Goal: Transaction & Acquisition: Purchase product/service

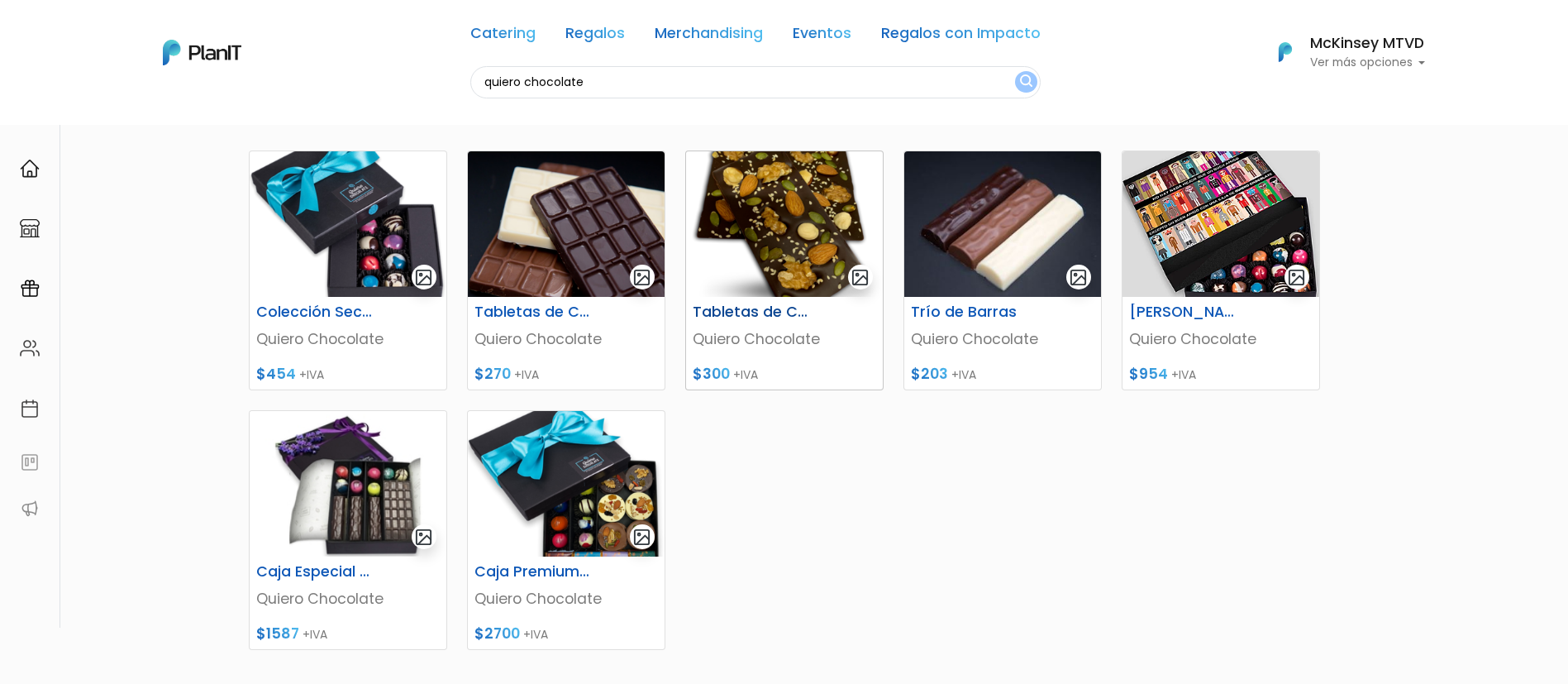
click at [811, 256] on img at bounding box center [784, 224] width 197 height 146
click at [316, 230] on img at bounding box center [347, 224] width 197 height 146
click at [1224, 246] on img at bounding box center [1221, 225] width 197 height 146
click at [381, 207] on img at bounding box center [347, 225] width 197 height 146
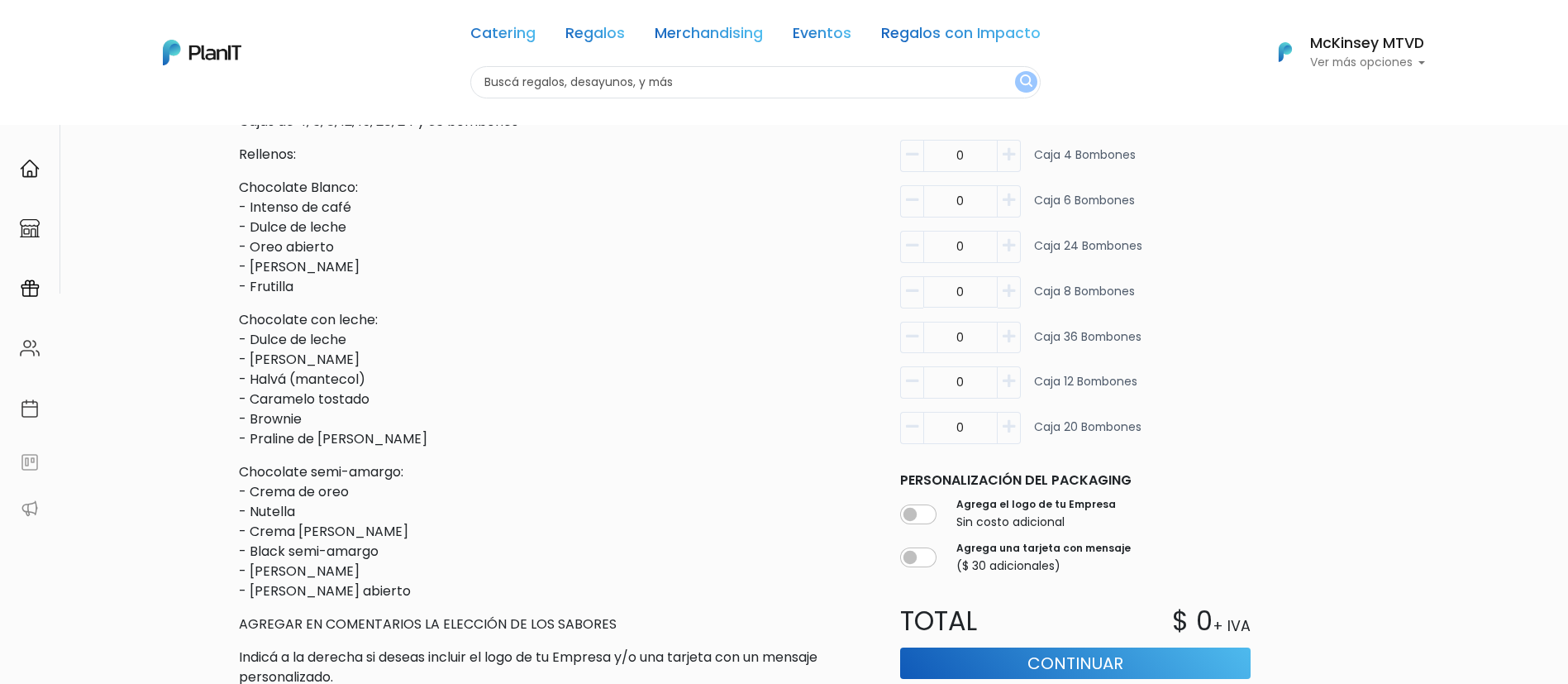
scroll to position [510, 0]
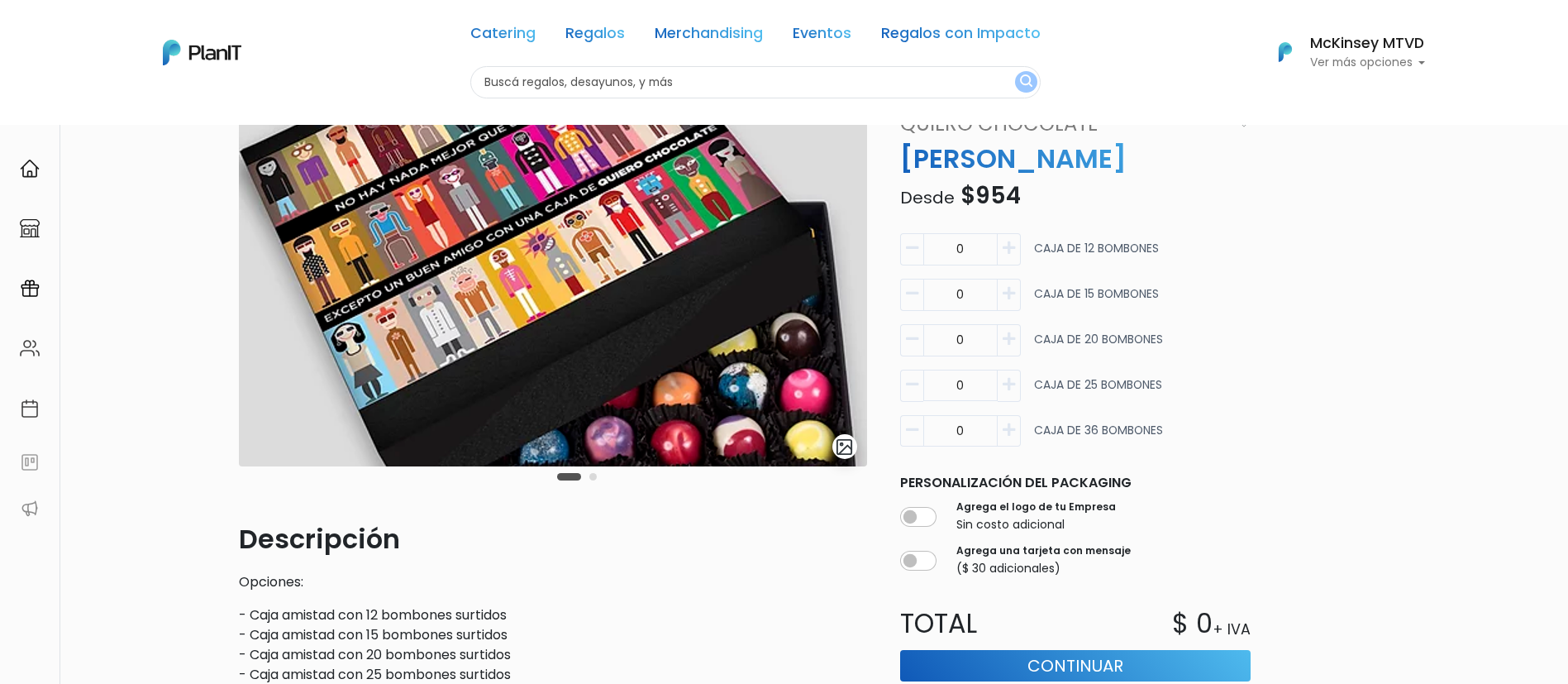
scroll to position [50, 0]
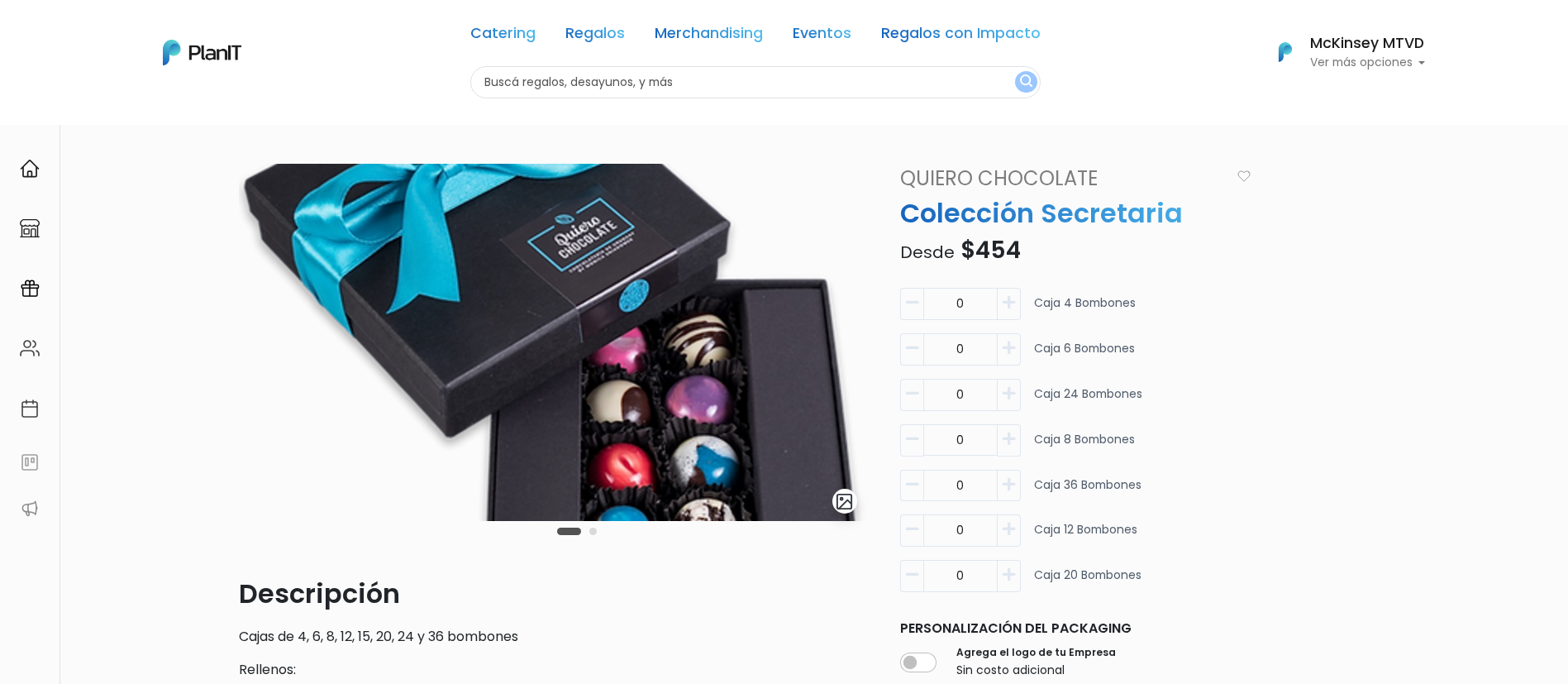
click at [1011, 573] on icon "button" at bounding box center [1008, 575] width 12 height 15
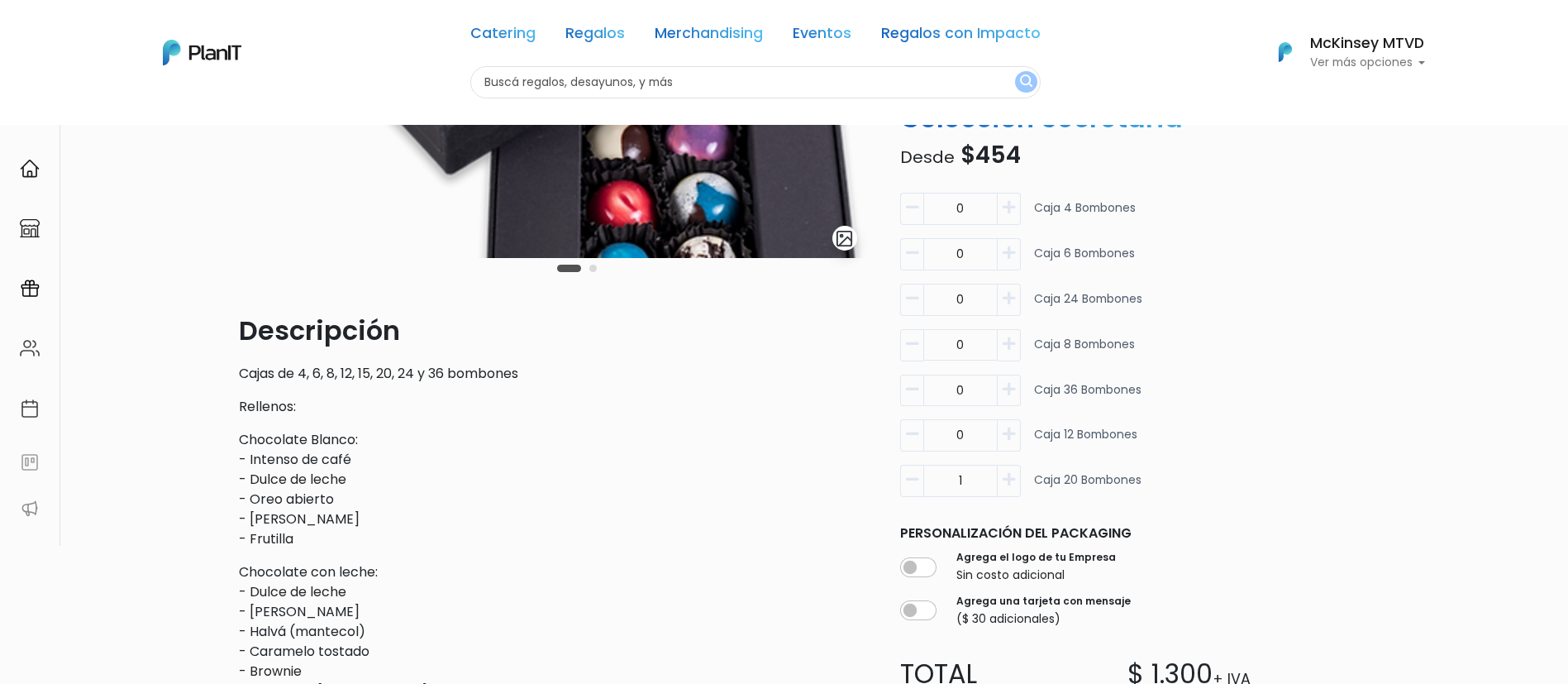
scroll to position [259, 0]
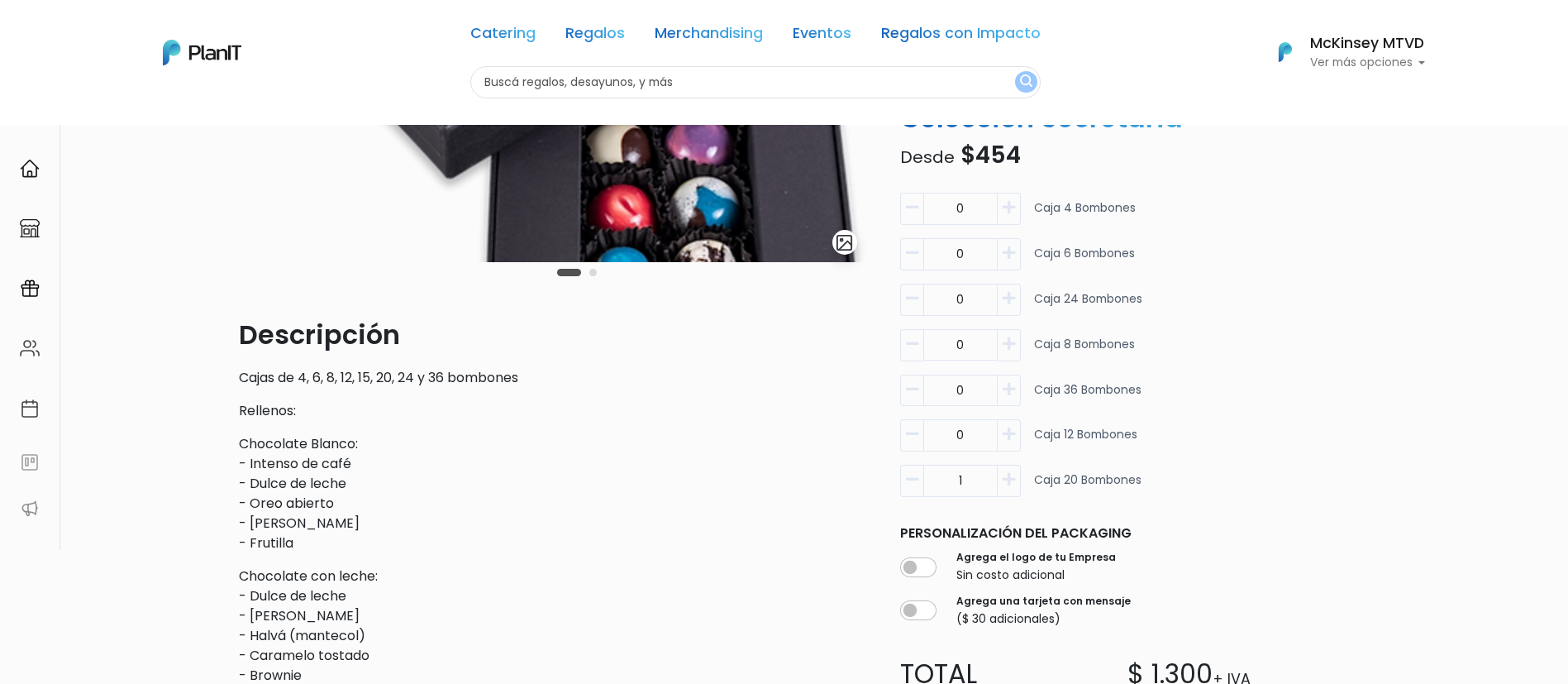
click at [911, 491] on button "button" at bounding box center [911, 481] width 23 height 32
type input "0"
click at [1005, 440] on icon "button" at bounding box center [1008, 434] width 12 height 15
click at [905, 433] on icon "button" at bounding box center [911, 434] width 12 height 15
type input "0"
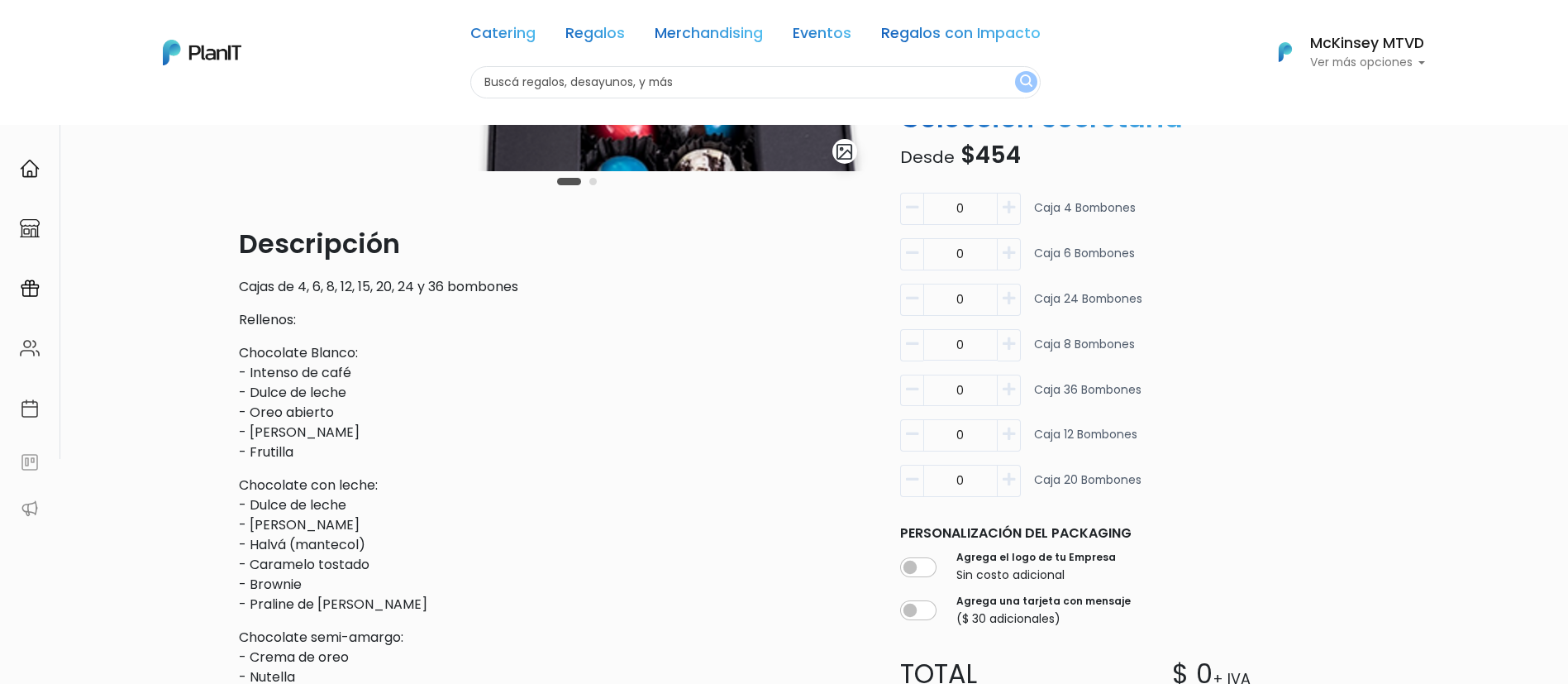
scroll to position [355, 0]
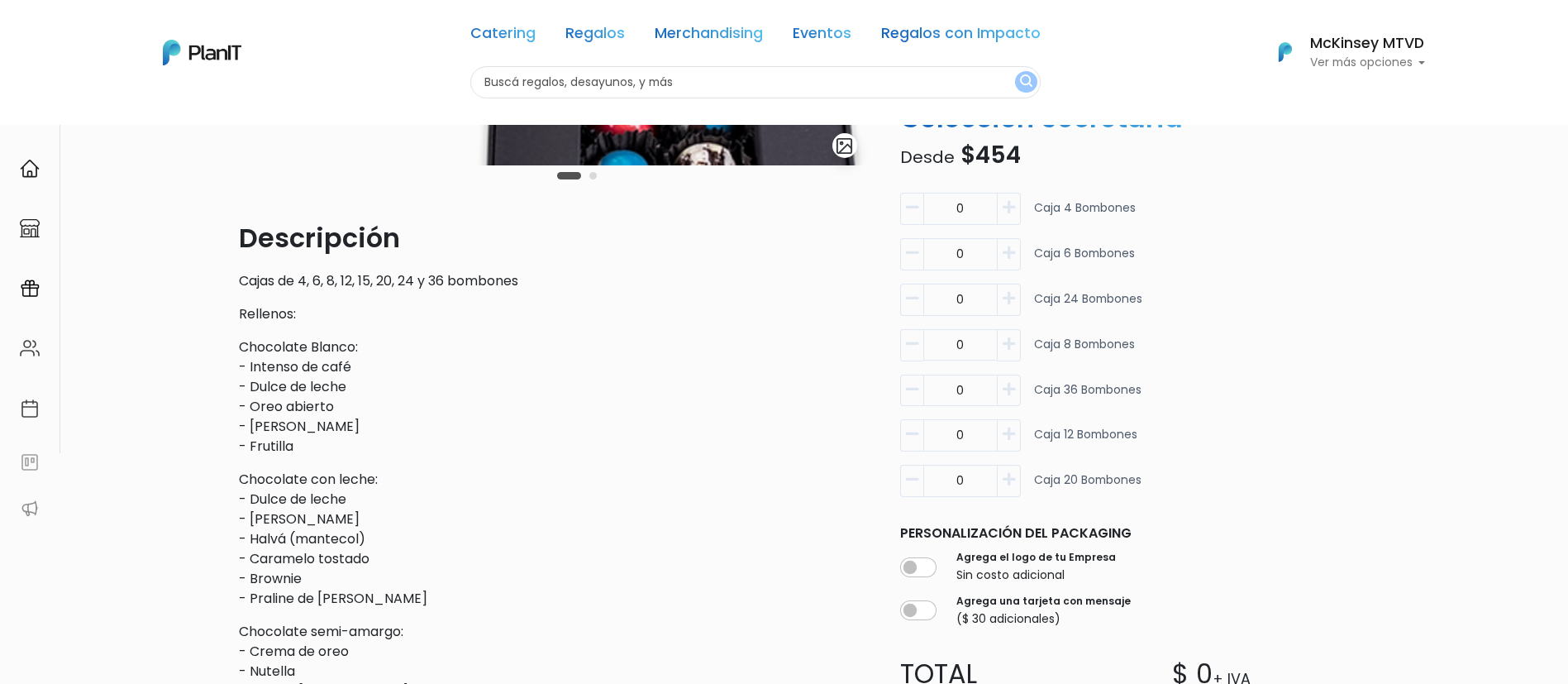
click at [998, 476] on button "button" at bounding box center [1009, 481] width 23 height 32
click at [908, 481] on icon "button" at bounding box center [911, 480] width 12 height 15
type input "0"
click at [1013, 431] on icon "button" at bounding box center [1008, 434] width 12 height 15
type input "1"
